Goal: Transaction & Acquisition: Purchase product/service

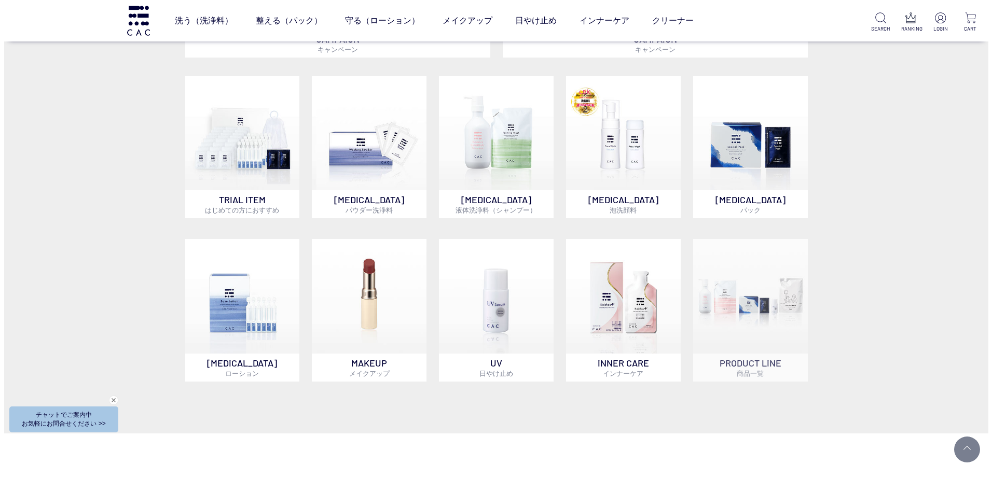
scroll to position [592, 0]
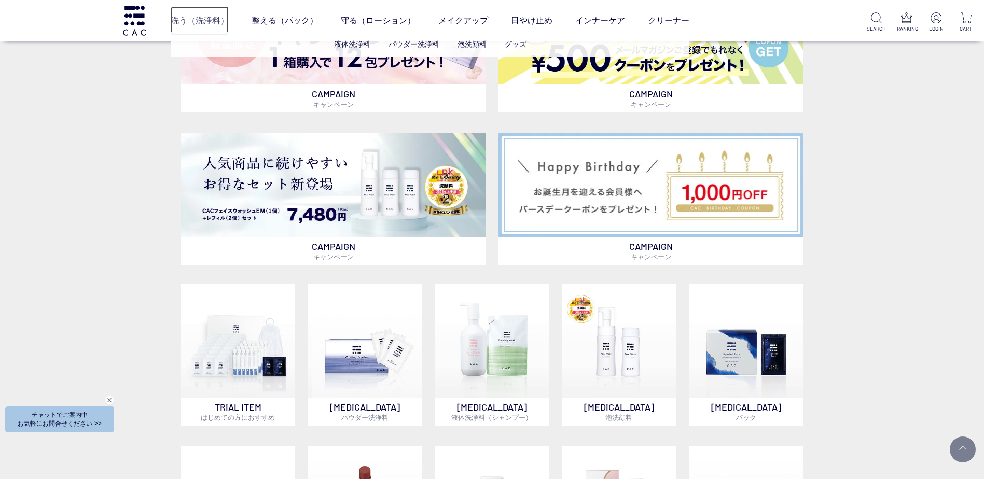
click at [184, 22] on link "洗う（洗浄料）" at bounding box center [200, 20] width 58 height 29
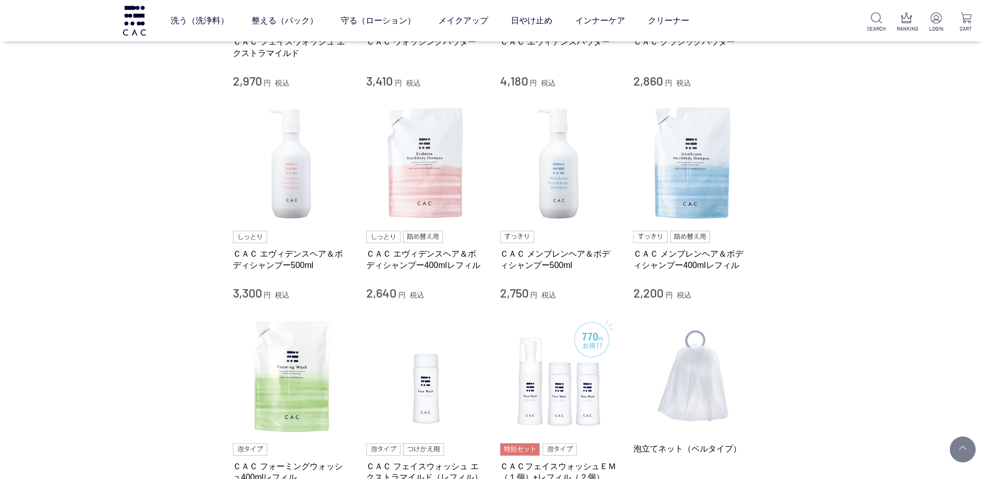
scroll to position [363, 0]
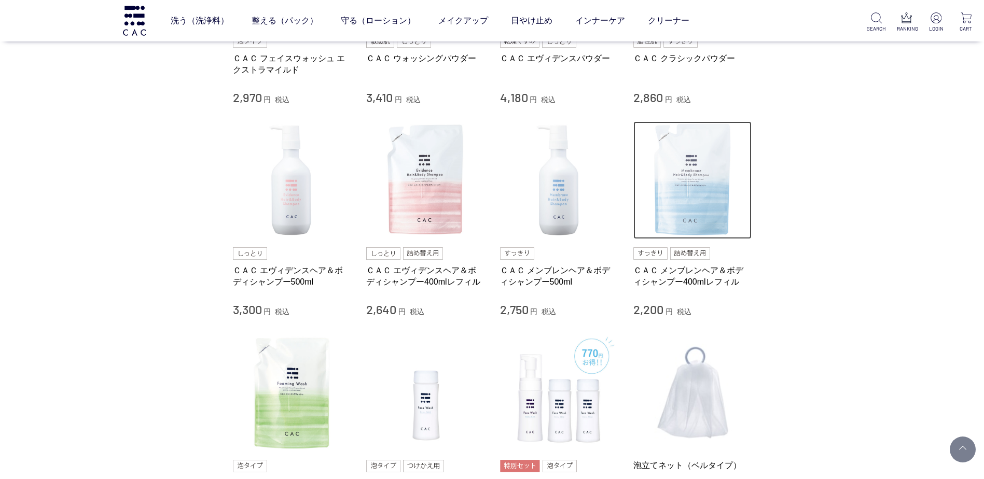
click at [687, 213] on img at bounding box center [692, 180] width 118 height 118
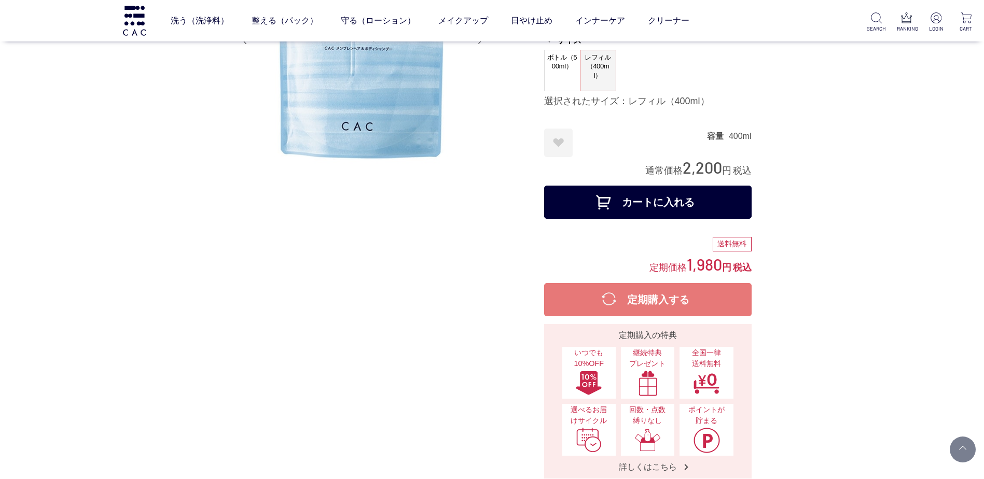
scroll to position [156, 0]
